Goal: Transaction & Acquisition: Purchase product/service

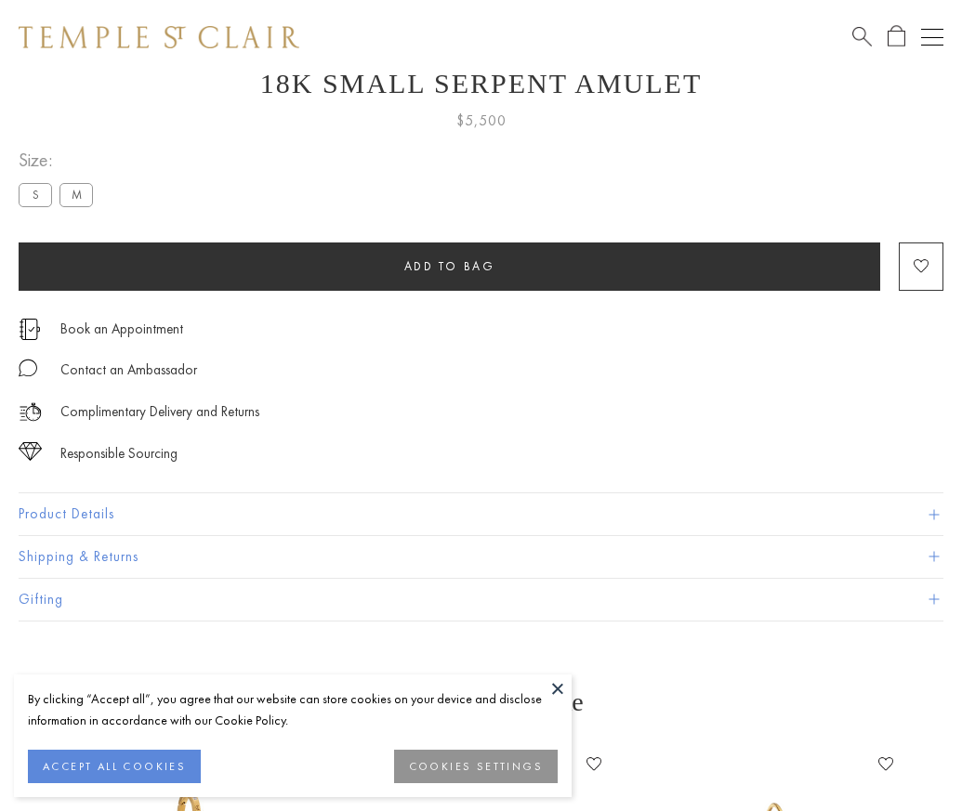
scroll to position [74, 0]
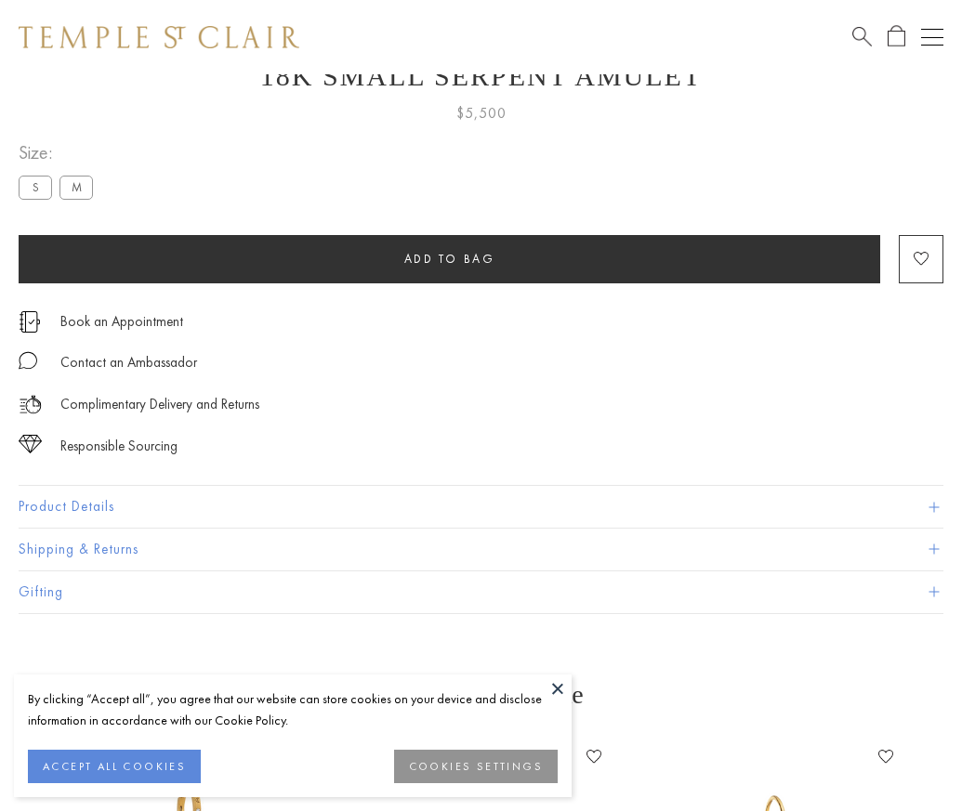
click at [449, 258] on span "Add to bag" at bounding box center [449, 259] width 91 height 16
